Goal: Task Accomplishment & Management: Manage account settings

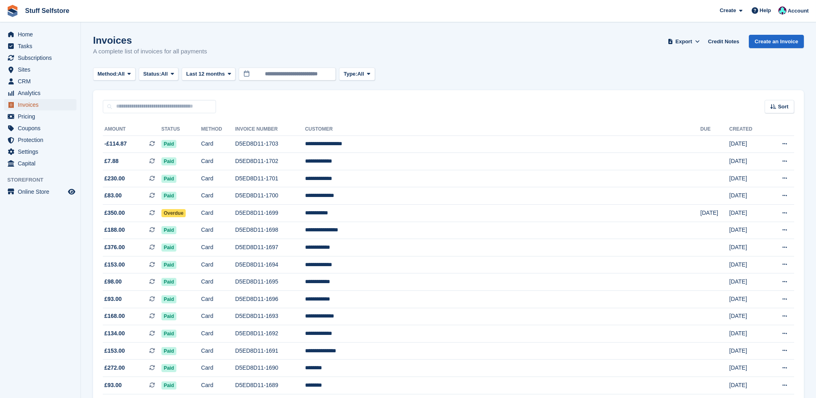
click at [39, 104] on span "Invoices" at bounding box center [42, 104] width 49 height 11
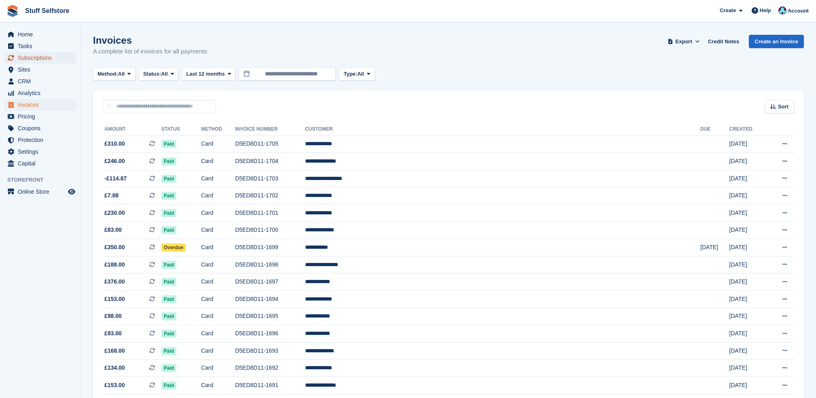
click at [44, 53] on span "Subscriptions" at bounding box center [42, 57] width 49 height 11
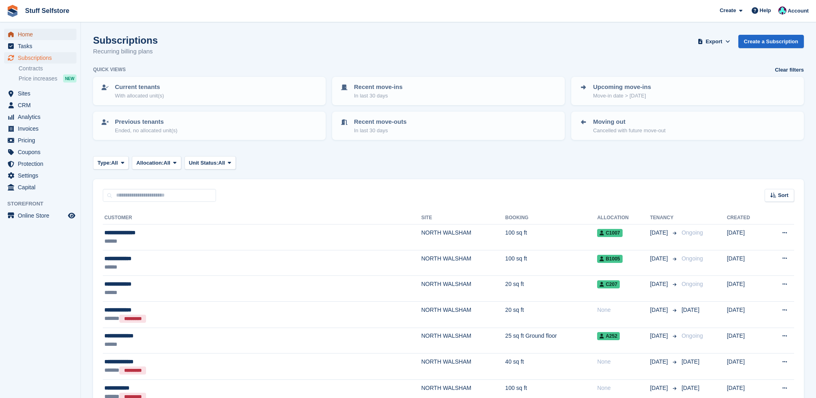
click at [44, 34] on span "Home" at bounding box center [42, 34] width 49 height 11
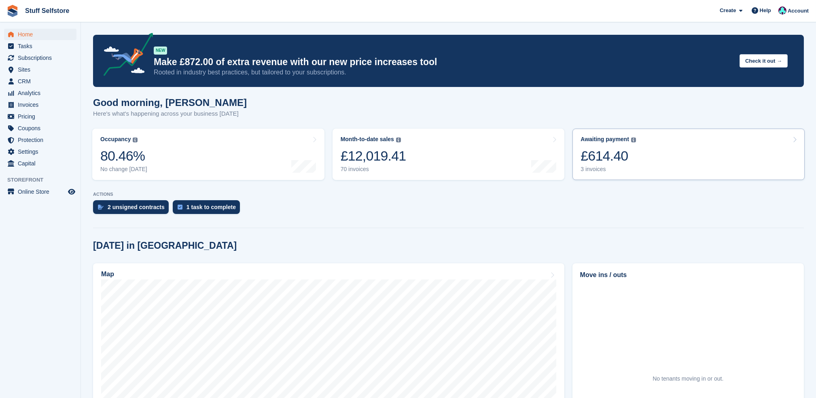
click at [659, 147] on link "Awaiting payment The total outstanding balance on all open invoices. £614.40 3 …" at bounding box center [688, 154] width 232 height 51
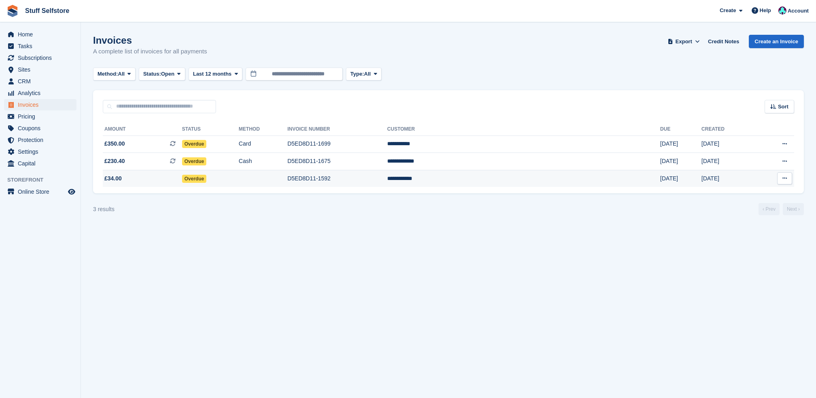
click at [387, 177] on td "D5ED8D11-1592" at bounding box center [337, 178] width 100 height 17
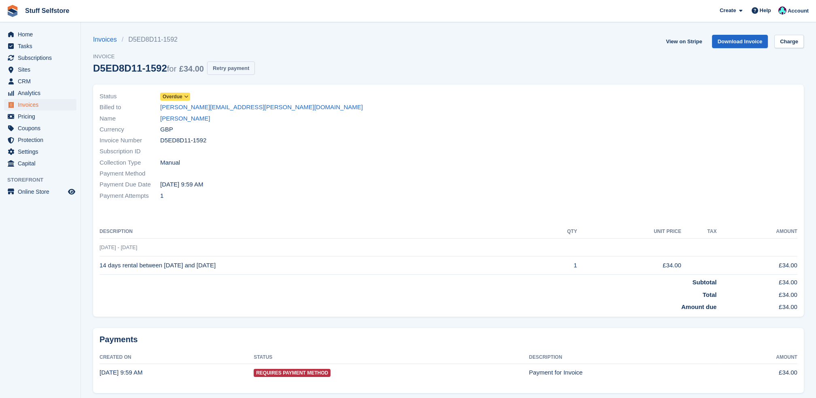
click at [242, 67] on button "Retry payment" at bounding box center [231, 67] width 48 height 13
click at [49, 105] on span "Invoices" at bounding box center [42, 104] width 49 height 11
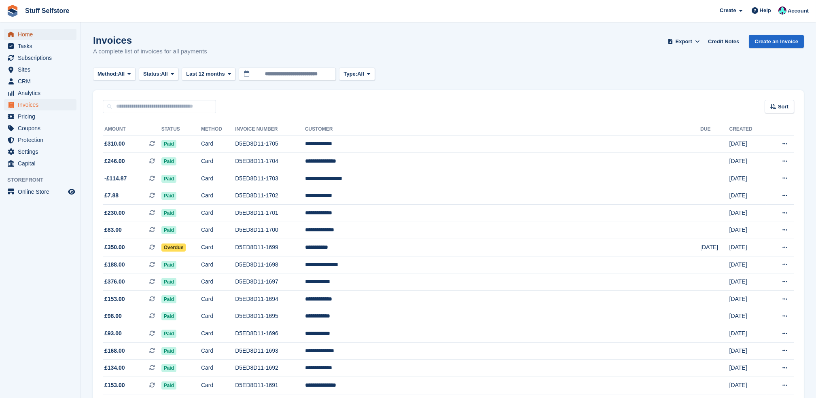
click at [59, 38] on span "Home" at bounding box center [42, 34] width 49 height 11
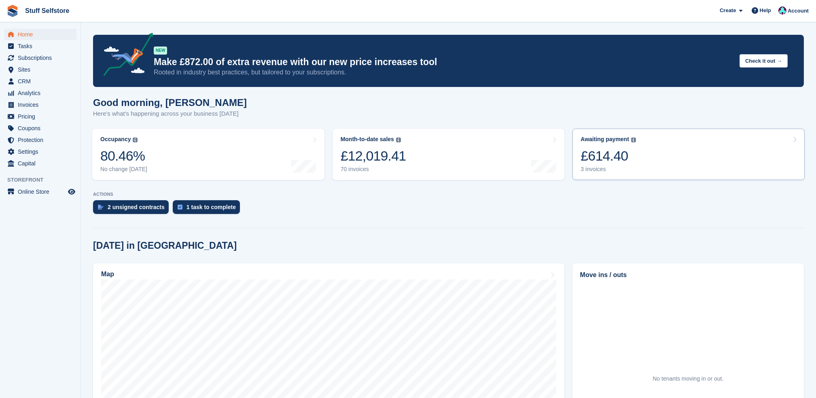
click at [686, 172] on link "Awaiting payment The total outstanding balance on all open invoices. £614.40 3 …" at bounding box center [688, 154] width 232 height 51
